Goal: Information Seeking & Learning: Learn about a topic

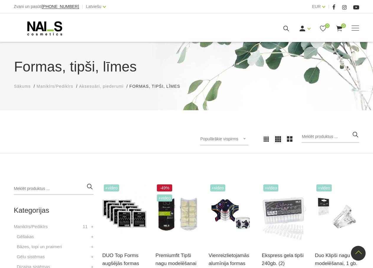
scroll to position [118, 0]
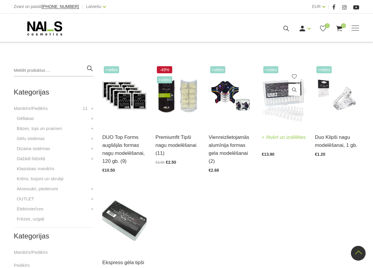
click at [276, 97] on img at bounding box center [284, 95] width 44 height 61
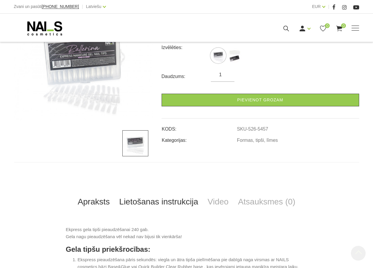
scroll to position [118, 0]
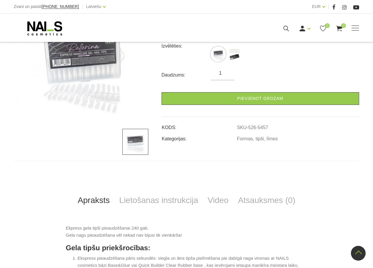
click at [136, 143] on img at bounding box center [135, 142] width 26 height 26
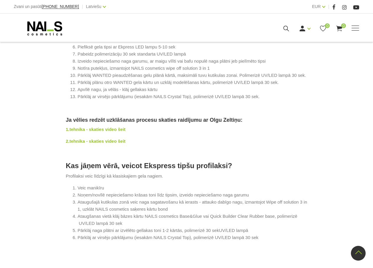
scroll to position [528, 0]
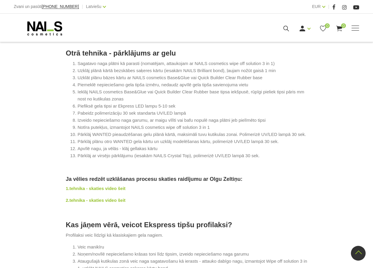
click at [111, 191] on strong "1.tehnika - skaties video šeit" at bounding box center [96, 188] width 60 height 5
